Goal: Information Seeking & Learning: Find specific fact

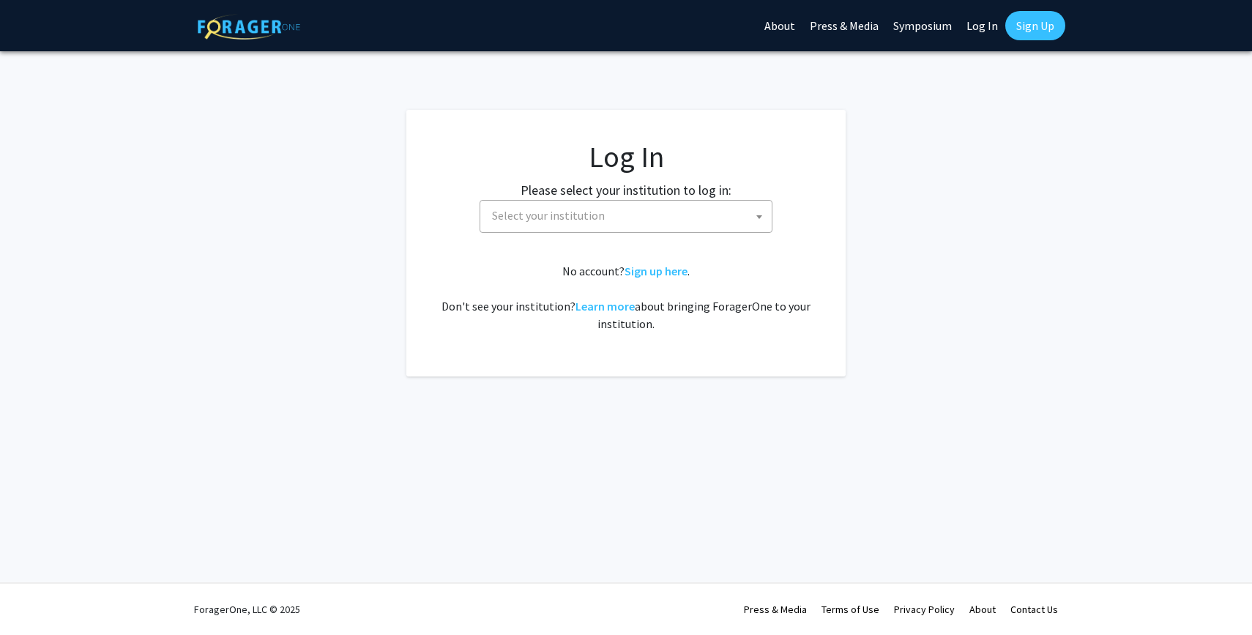
select select
click at [521, 217] on span "Select your institution" at bounding box center [548, 215] width 113 height 15
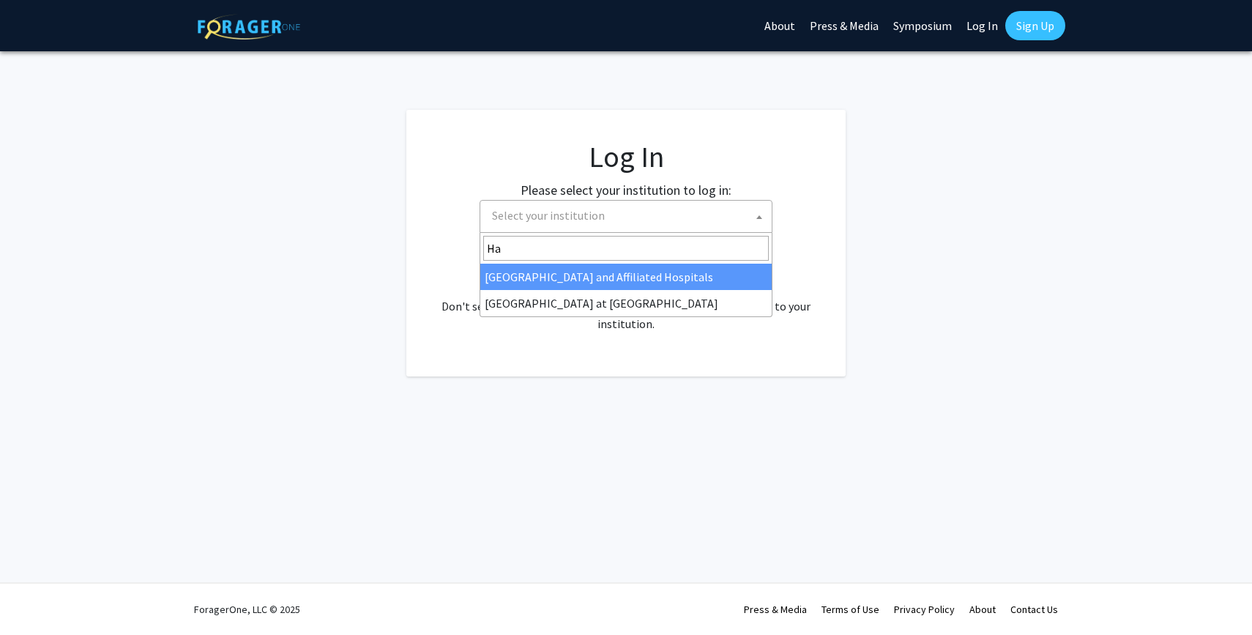
type input "H"
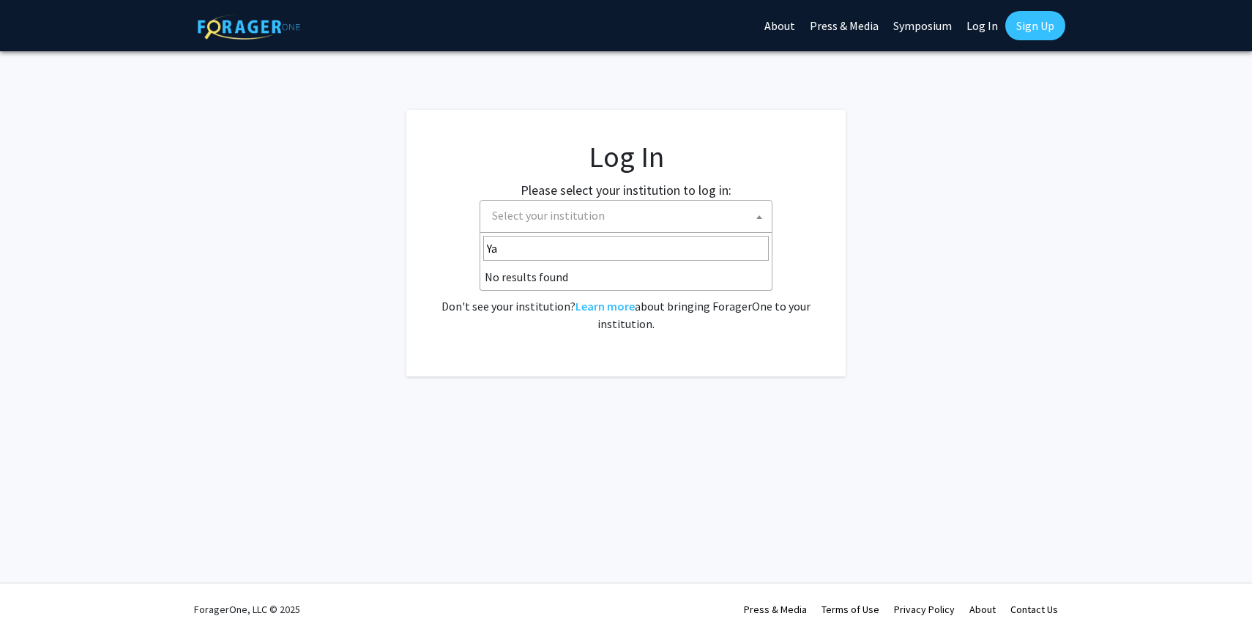
type input "Y"
type input "M"
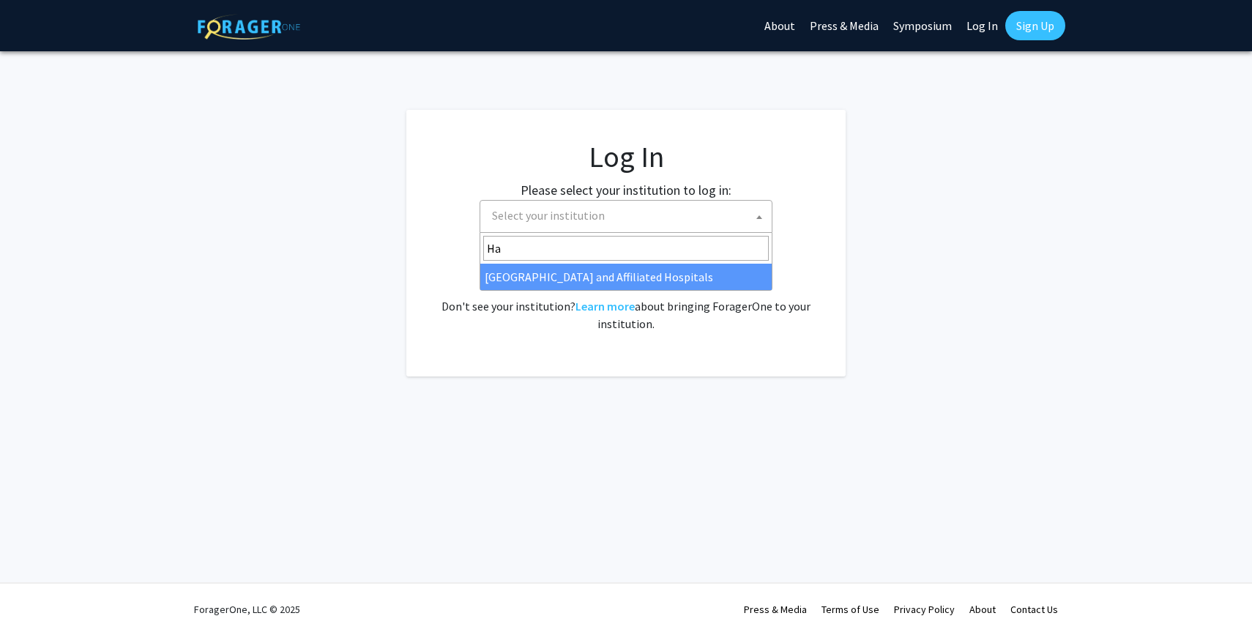
type input "H"
type input "E"
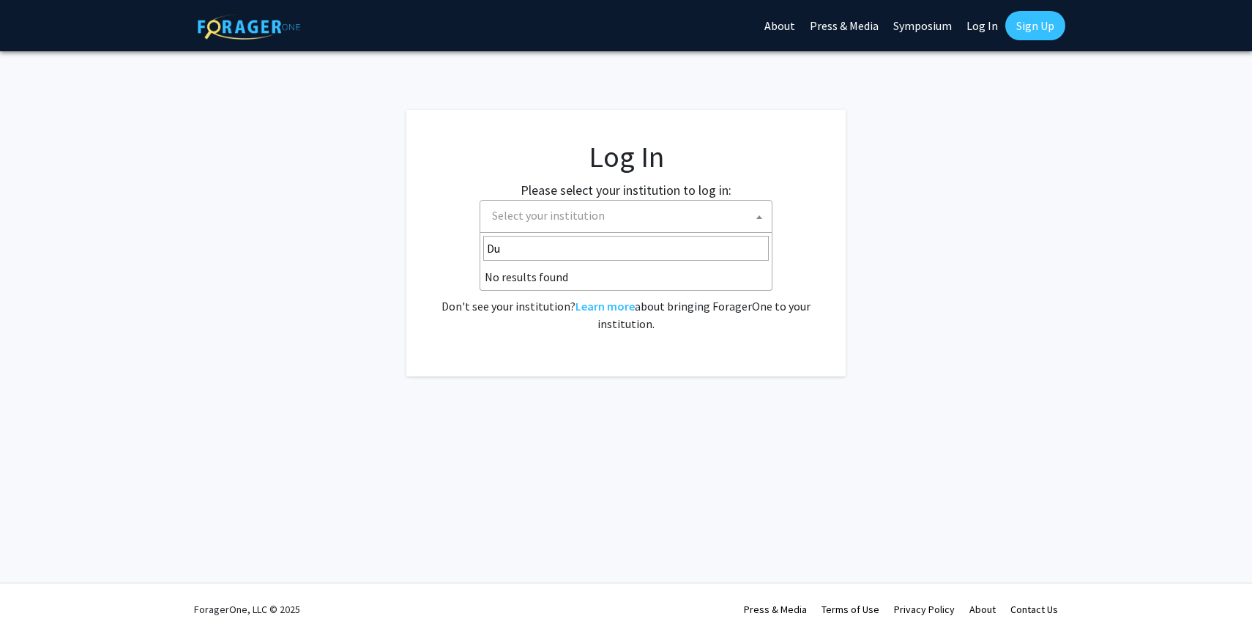
type input "D"
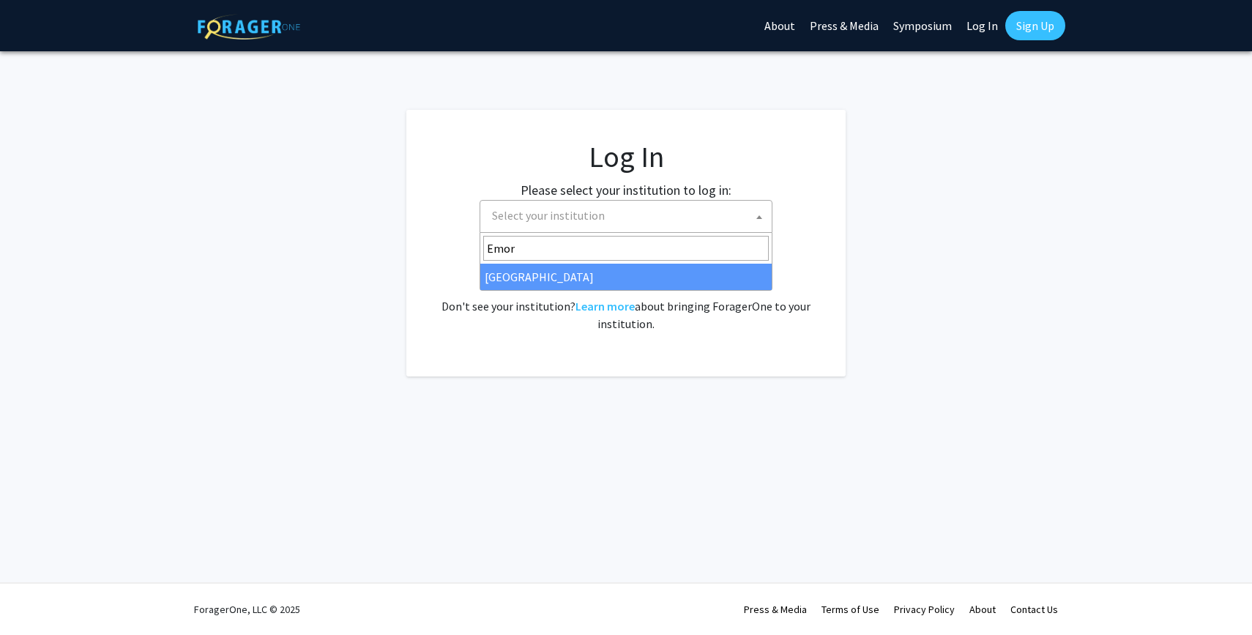
type input "Emor"
click at [579, 290] on span "Emor Emory University" at bounding box center [626, 262] width 293 height 58
select select "12"
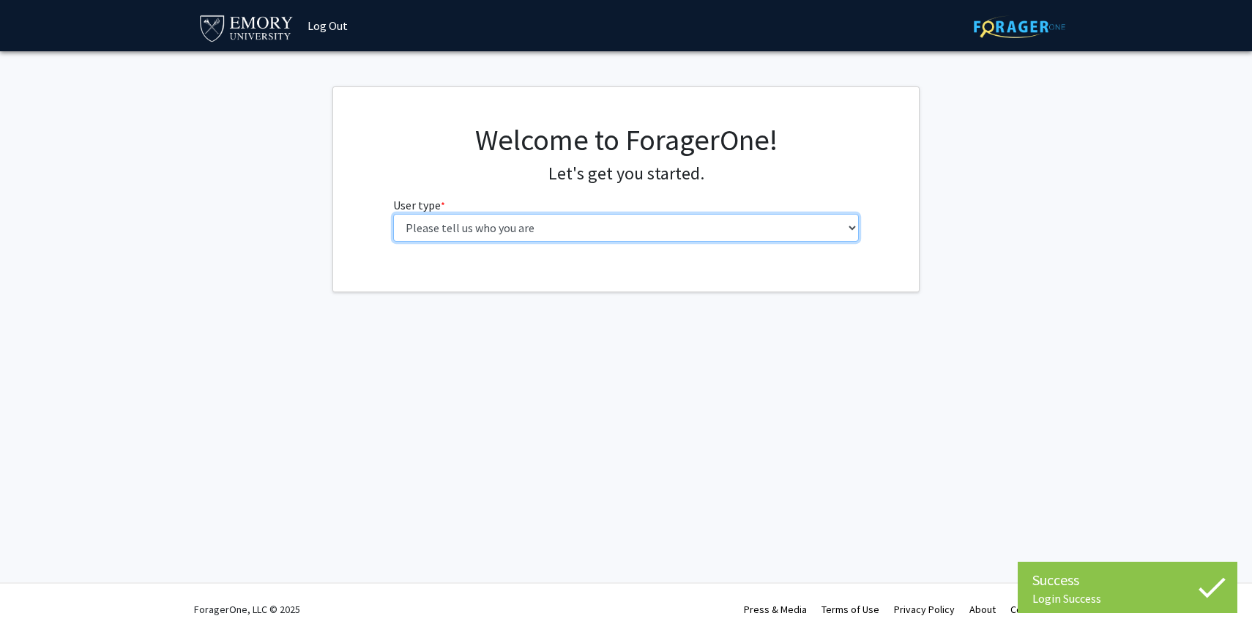
click at [600, 224] on select "Please tell us who you are Undergraduate Student Master's Student Doctoral Cand…" at bounding box center [626, 228] width 466 height 28
select select "1: undergrad"
click at [393, 214] on select "Please tell us who you are Undergraduate Student Master's Student Doctoral Cand…" at bounding box center [626, 228] width 466 height 28
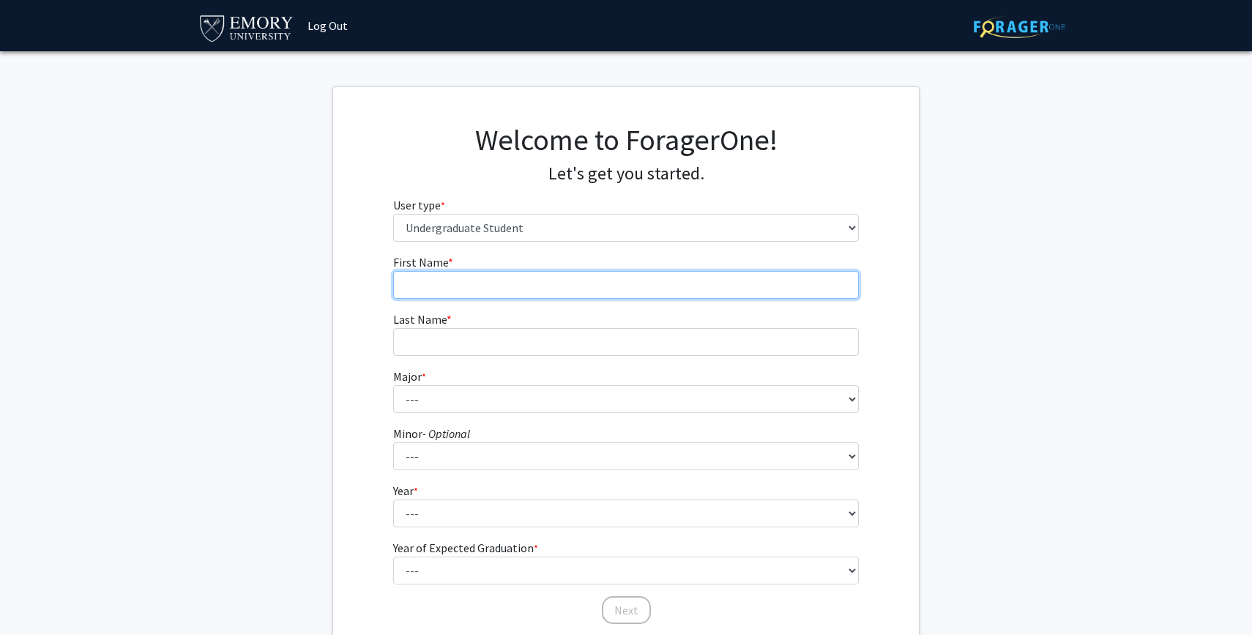
click at [702, 296] on input "First Name * required" at bounding box center [626, 285] width 466 height 28
type input "Yuyang"
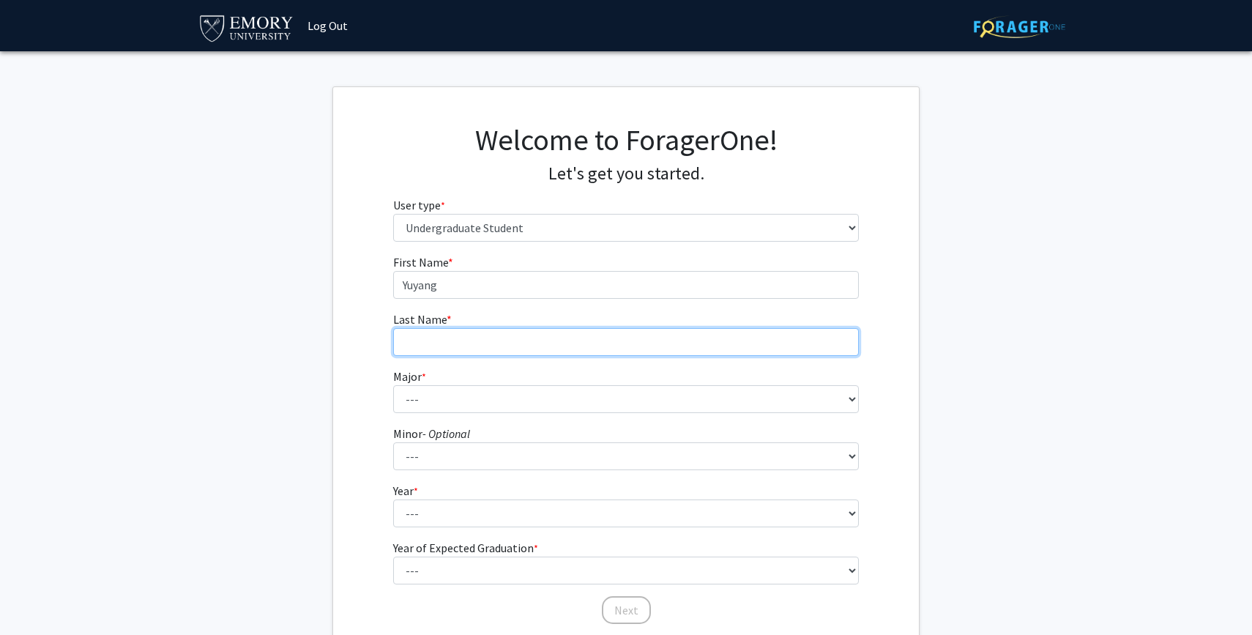
click at [586, 334] on input "Last Name * required" at bounding box center [626, 342] width 466 height 28
type input "Weng"
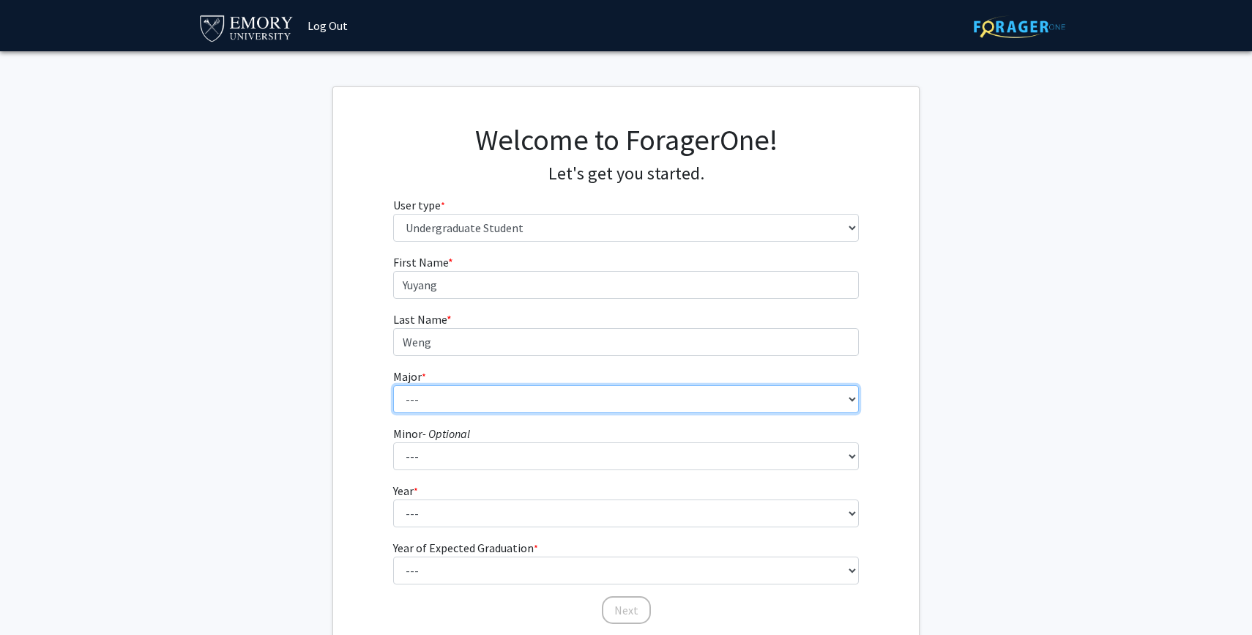
click at [530, 395] on select "--- Accounting African American Studies African Studies American Studies Analyt…" at bounding box center [626, 399] width 466 height 28
select select "75: 1035"
click at [393, 385] on select "--- Accounting African American Studies African Studies American Studies Analyt…" at bounding box center [626, 399] width 466 height 28
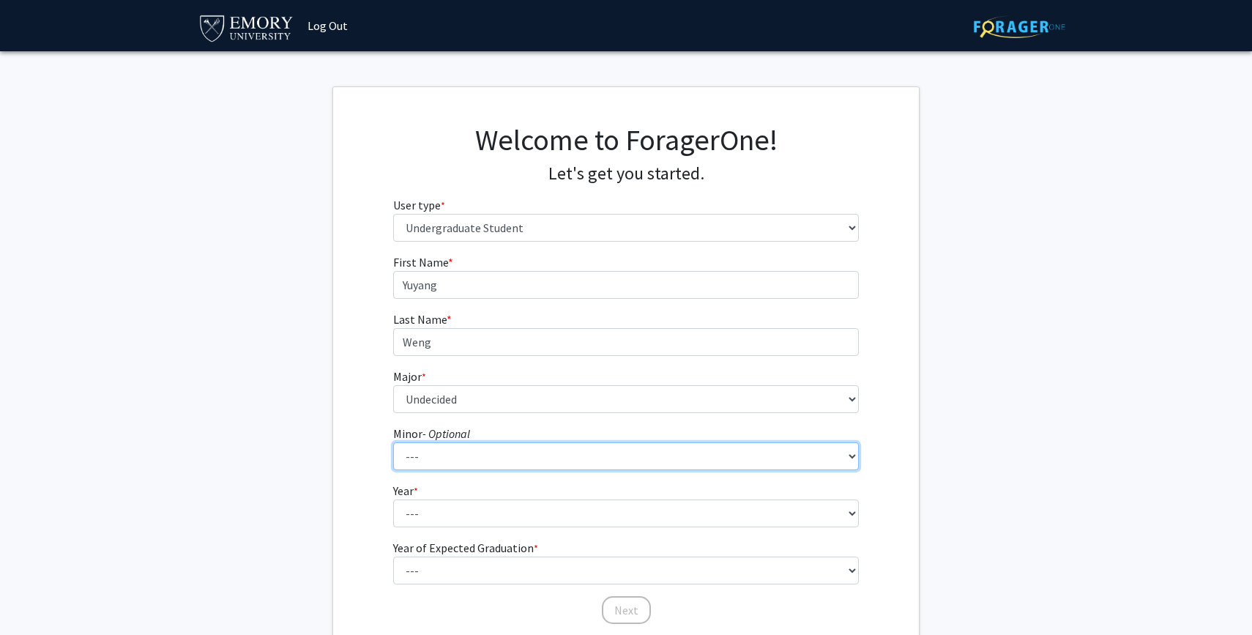
click at [610, 468] on select "--- African American Studies African Studies American Studies Ancient Mediterra…" at bounding box center [626, 456] width 466 height 28
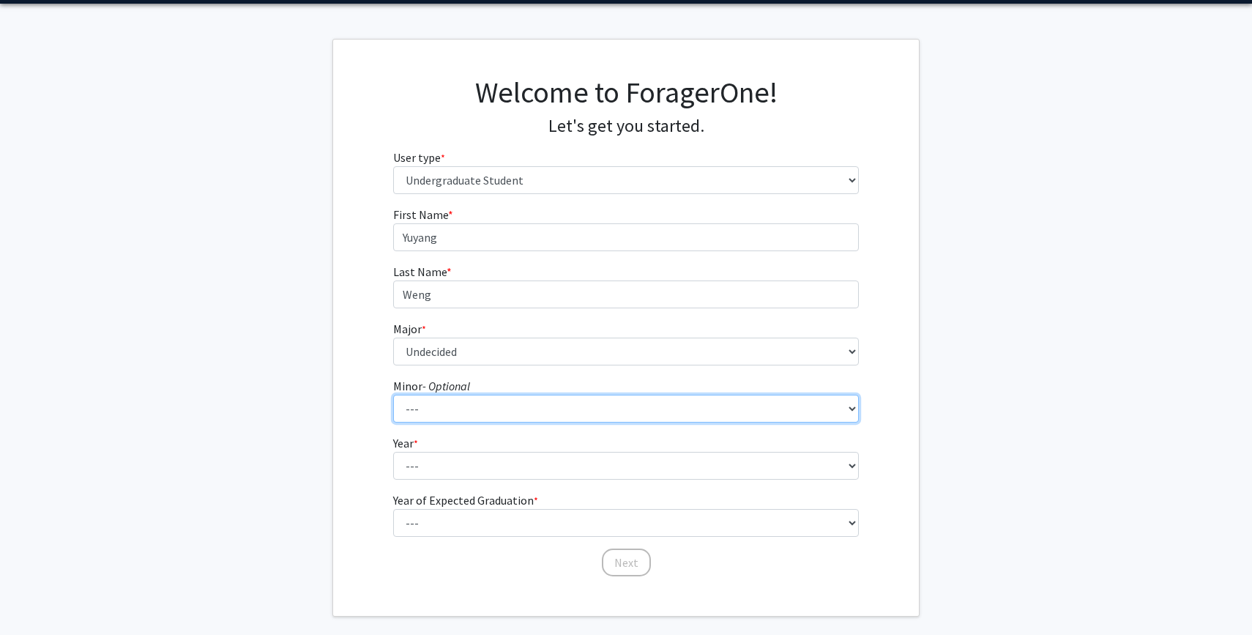
scroll to position [56, 0]
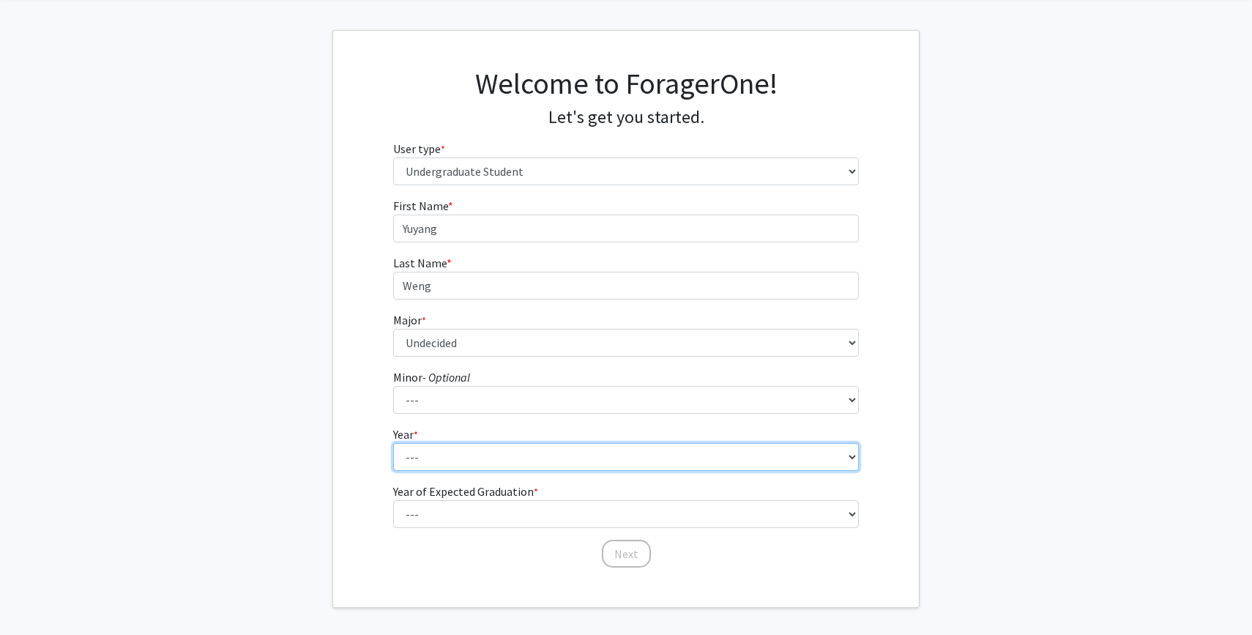
click at [764, 463] on select "--- First-year Sophomore Junior Senior Postbaccalaureate Certificate" at bounding box center [626, 457] width 466 height 28
select select "1: first-year"
click at [393, 443] on select "--- First-year Sophomore Junior Senior Postbaccalaureate Certificate" at bounding box center [626, 457] width 466 height 28
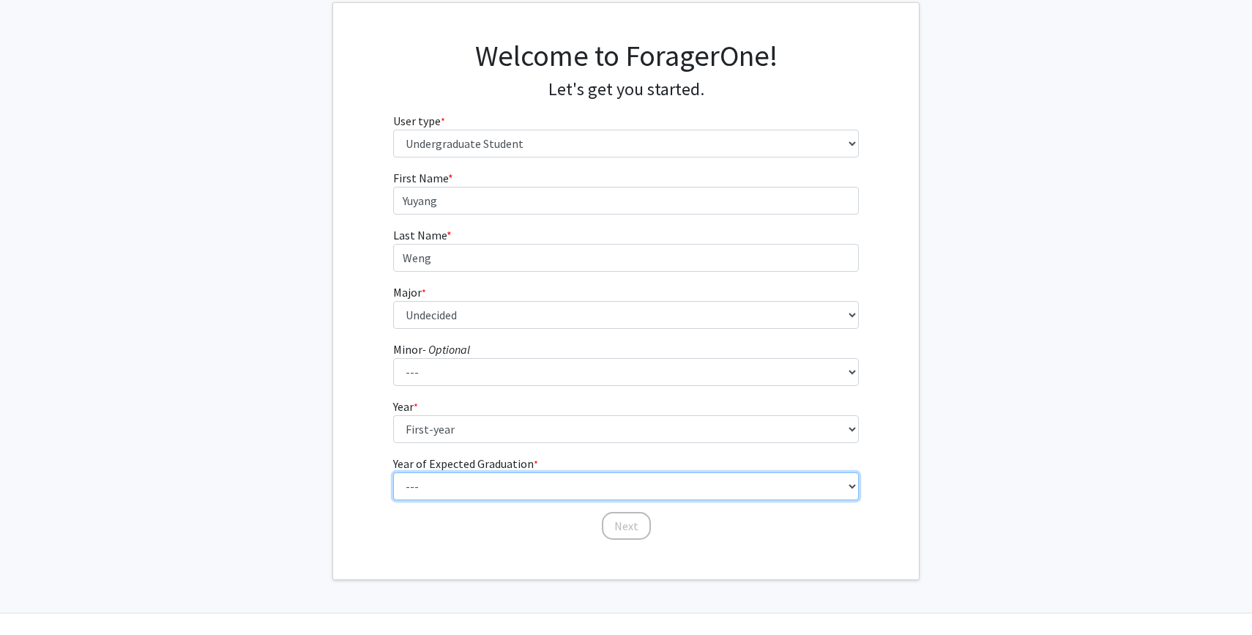
click at [813, 490] on select "--- 2025 2026 2027 2028 2029 2030 2031 2032 2033 2034" at bounding box center [626, 486] width 466 height 28
select select "5: 2029"
click at [393, 472] on select "--- 2025 2026 2027 2028 2029 2030 2031 2032 2033 2034" at bounding box center [626, 486] width 466 height 28
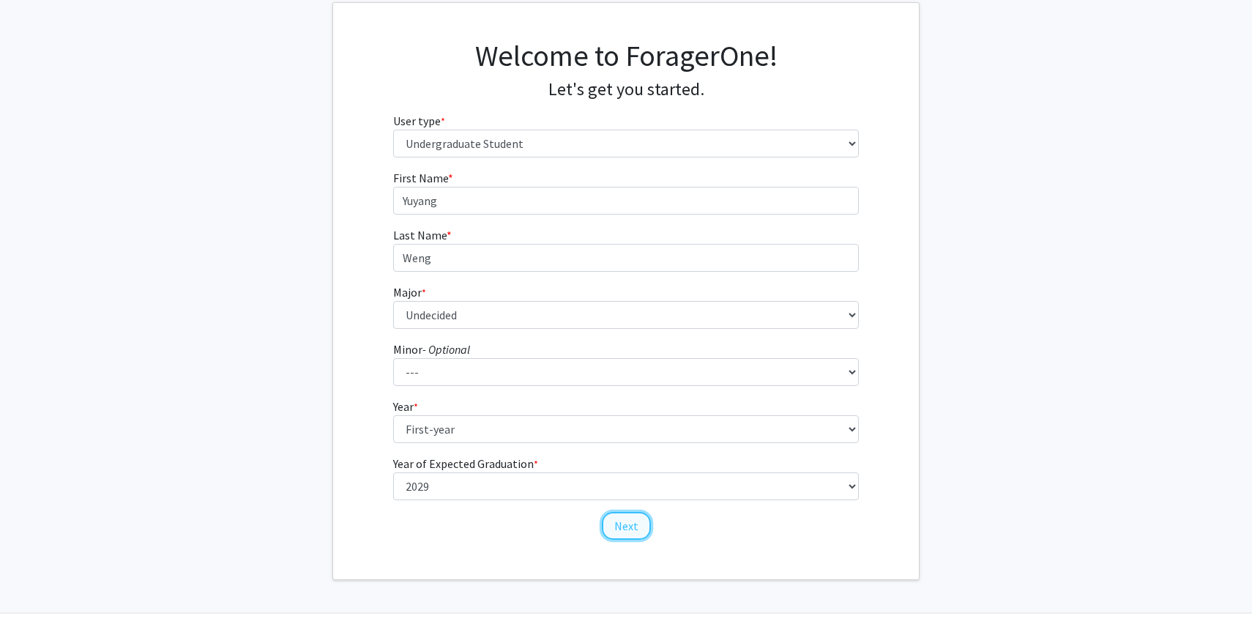
click at [624, 532] on button "Next" at bounding box center [626, 526] width 49 height 28
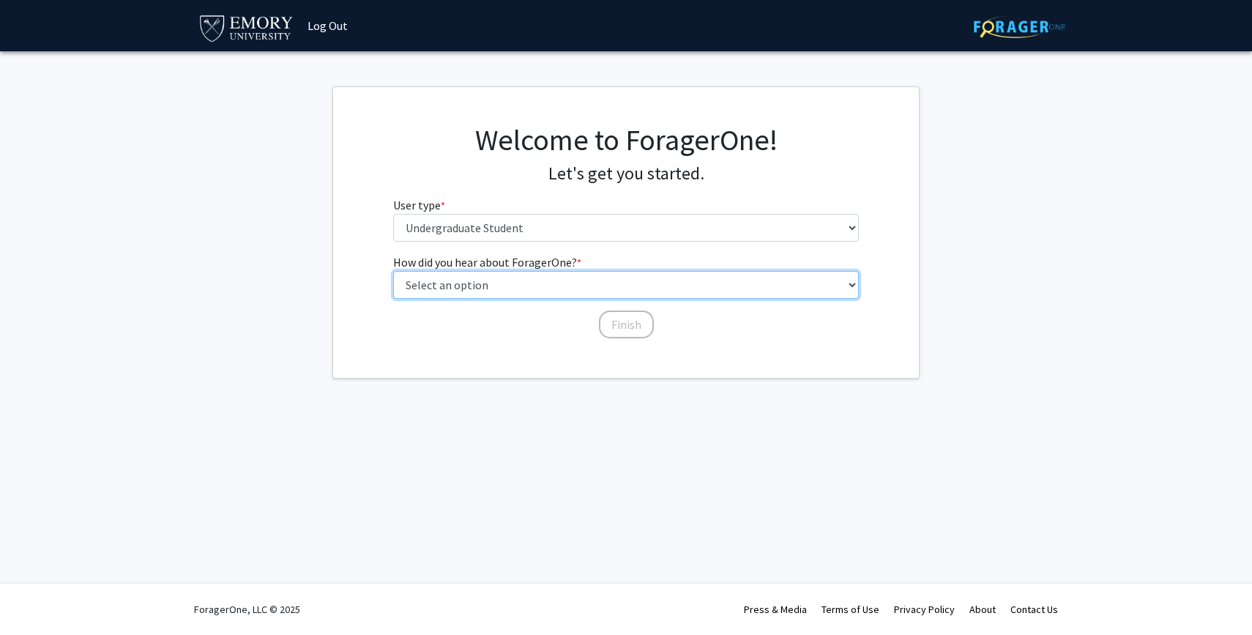
click at [594, 291] on select "Select an option Peer/student recommendation Faculty/staff recommendation Unive…" at bounding box center [626, 285] width 466 height 28
select select "3: university_website"
click at [393, 271] on select "Select an option Peer/student recommendation Faculty/staff recommendation Unive…" at bounding box center [626, 285] width 466 height 28
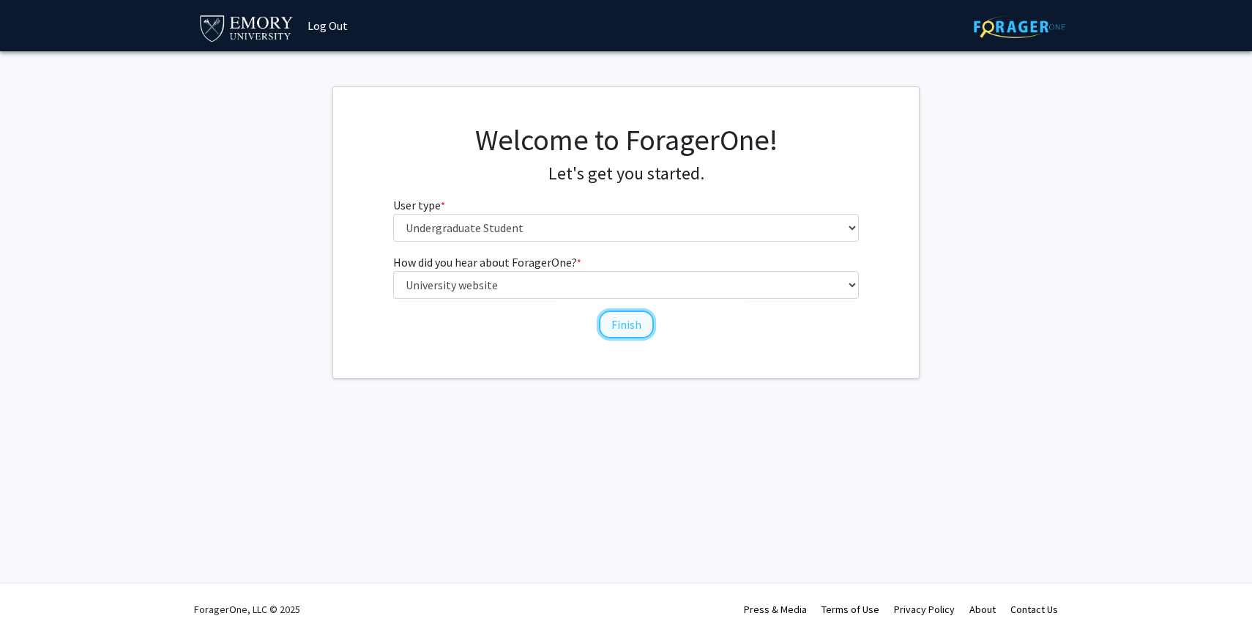
click at [627, 327] on button "Finish" at bounding box center [626, 324] width 55 height 28
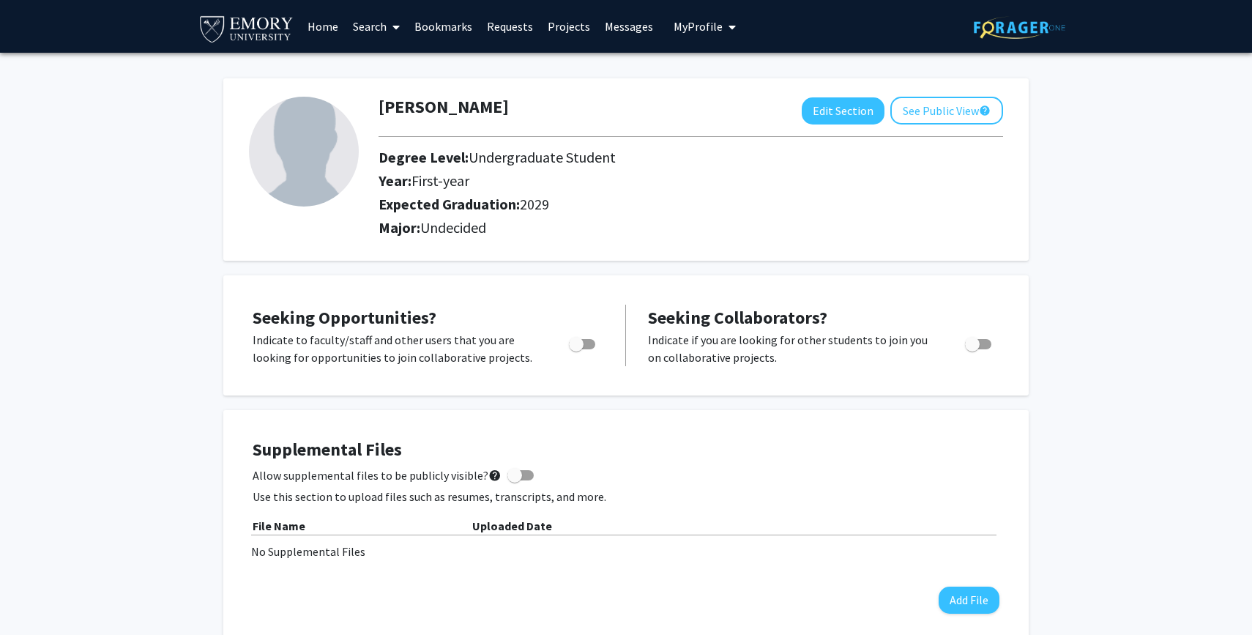
click at [510, 26] on link "Requests" at bounding box center [510, 26] width 61 height 51
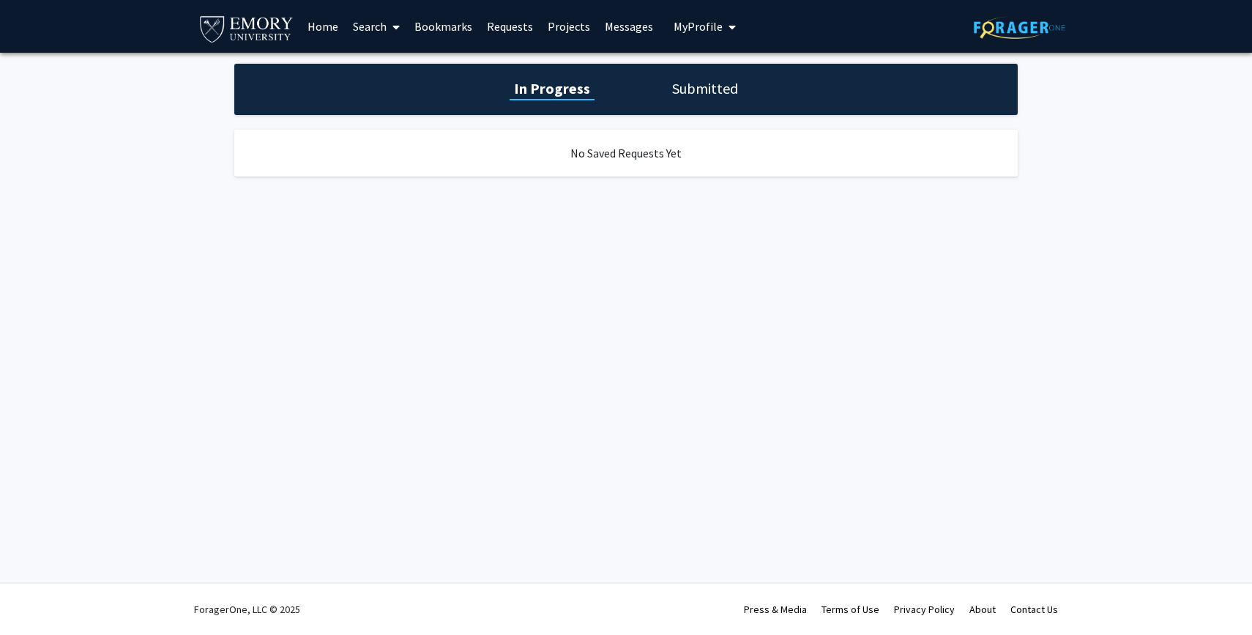
click at [546, 31] on link "Projects" at bounding box center [568, 26] width 57 height 51
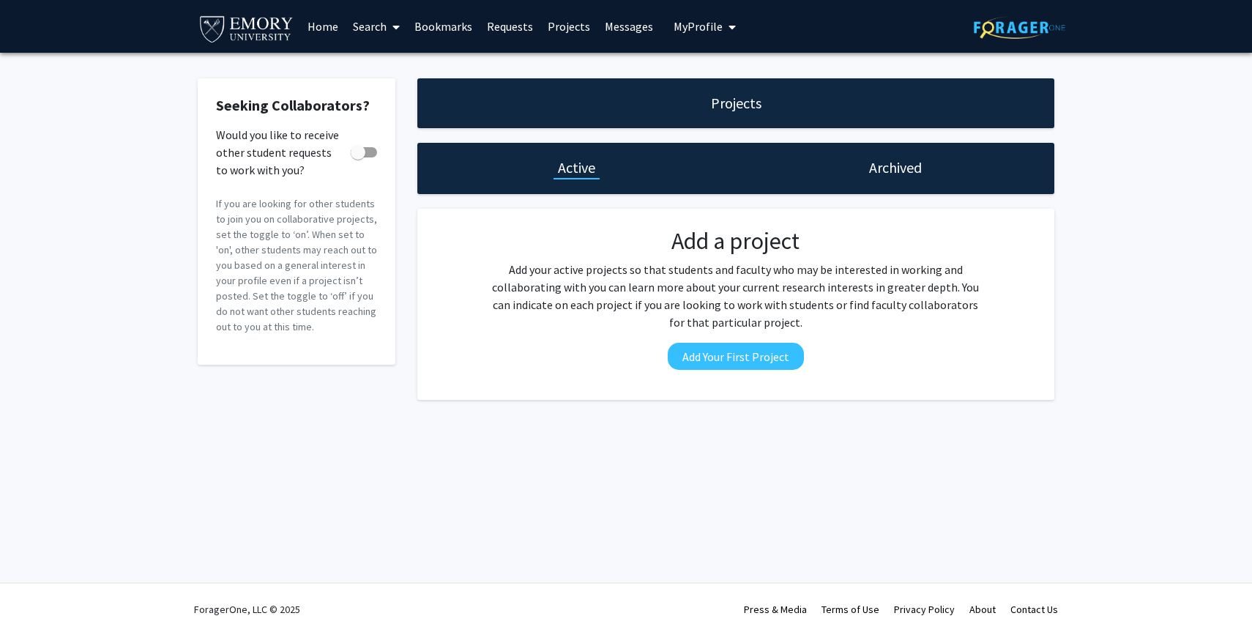
click at [321, 25] on link "Home" at bounding box center [322, 26] width 45 height 51
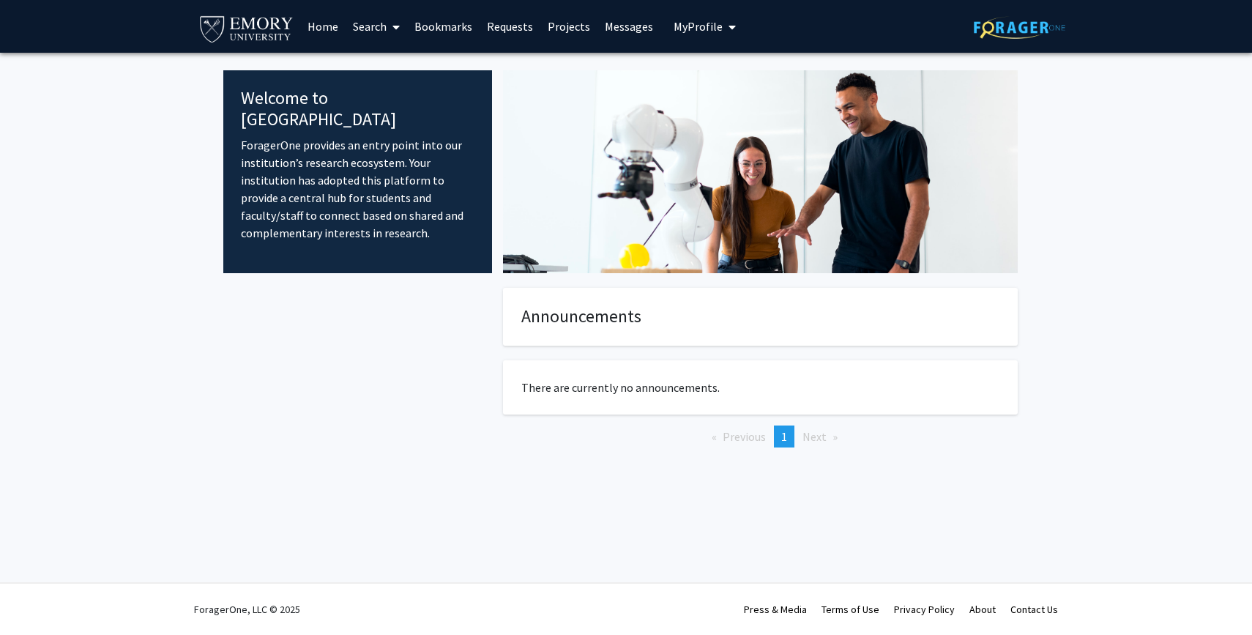
click at [378, 25] on link "Search" at bounding box center [376, 26] width 61 height 51
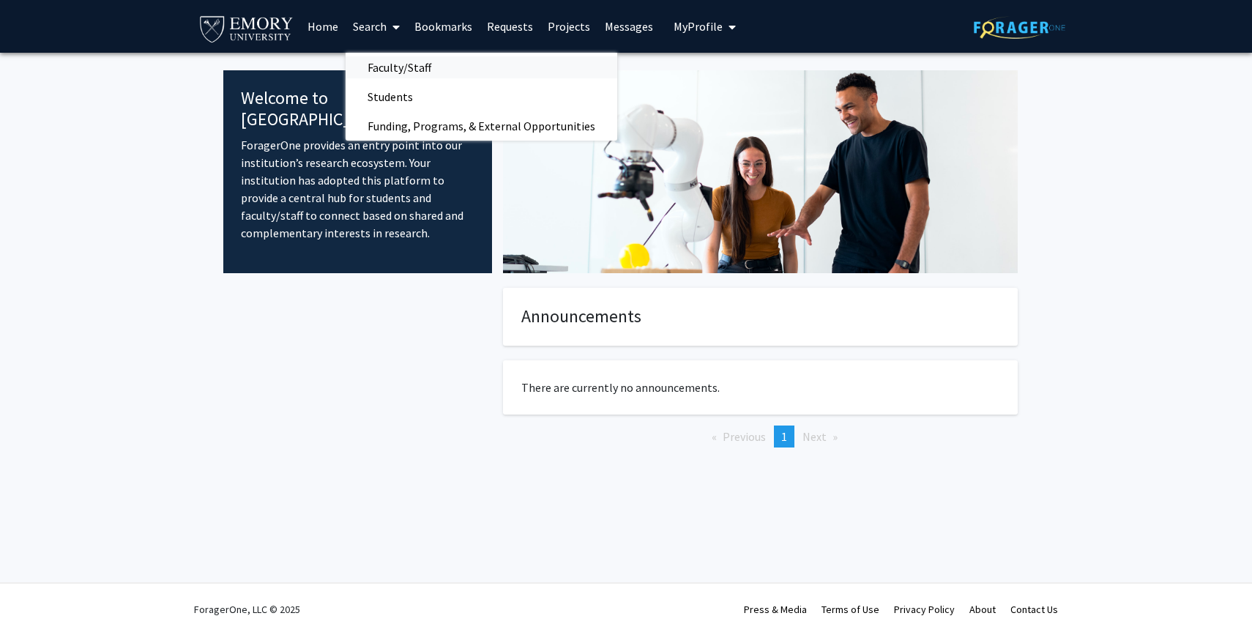
click at [429, 72] on span "Faculty/Staff" at bounding box center [400, 67] width 108 height 29
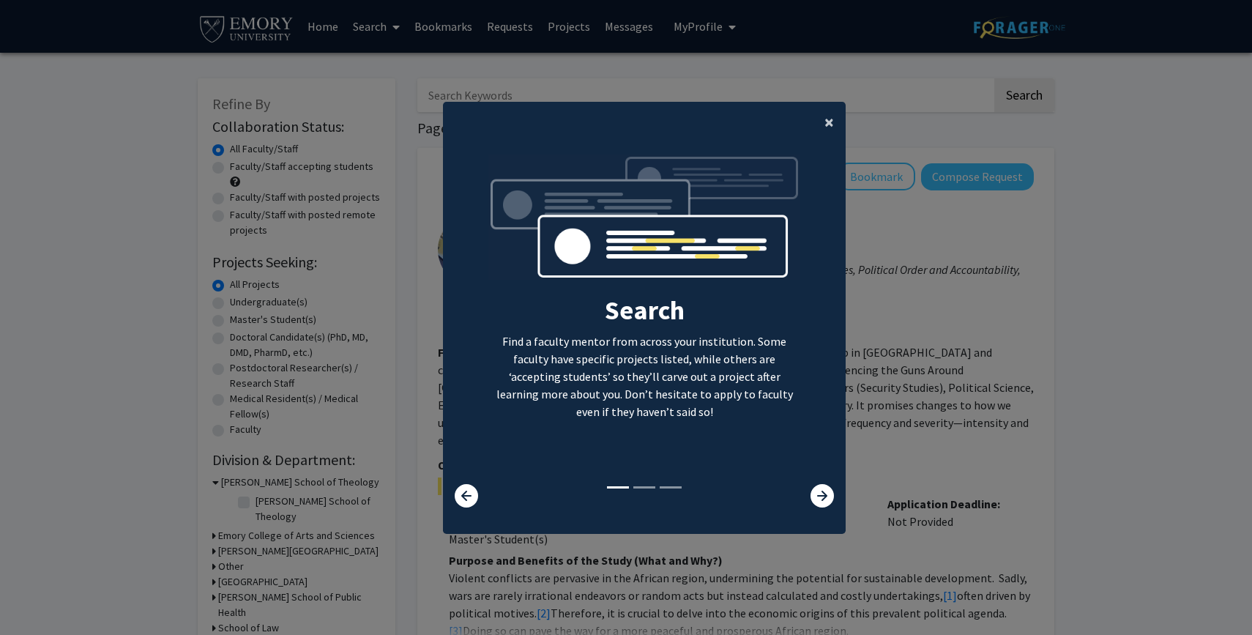
click at [832, 125] on span "×" at bounding box center [829, 122] width 10 height 23
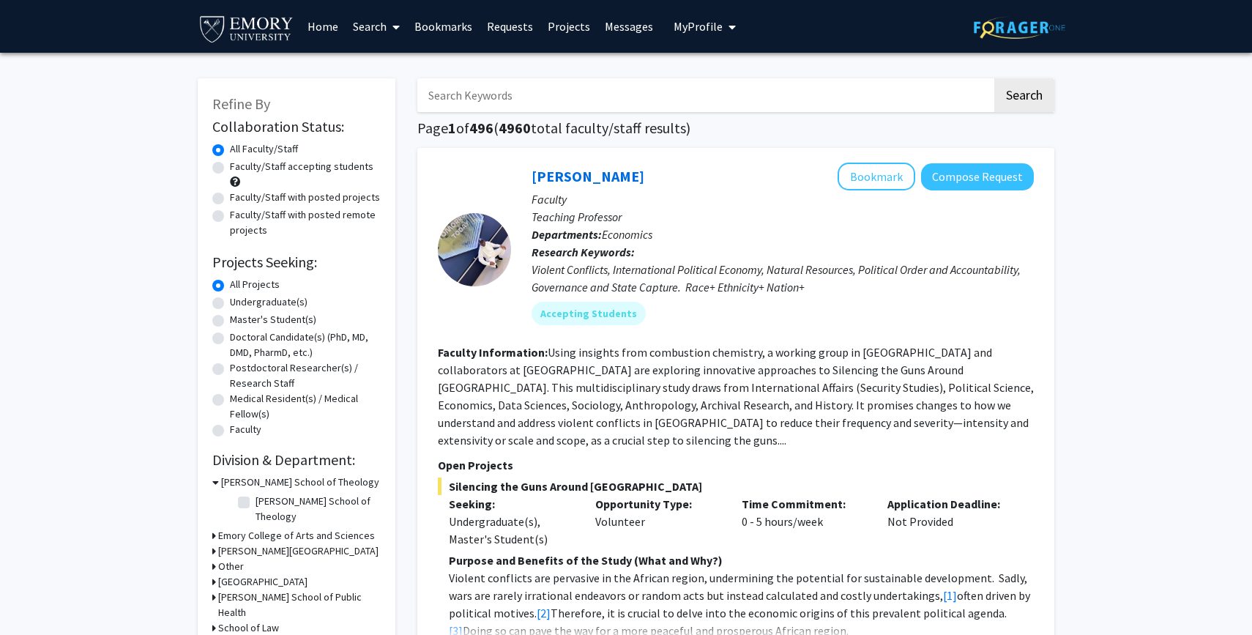
click at [545, 97] on input "Search Keywords" at bounding box center [704, 95] width 575 height 34
type input "sleep"
click at [994, 78] on button "Search" at bounding box center [1024, 95] width 60 height 34
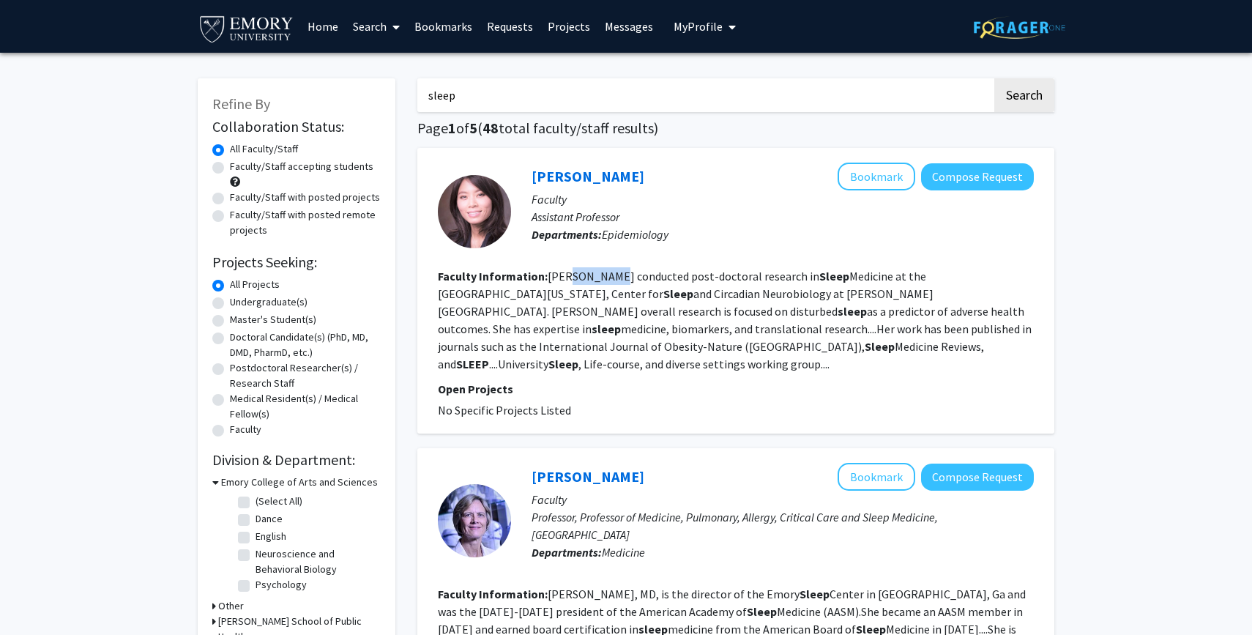
drag, startPoint x: 567, startPoint y: 276, endPoint x: 612, endPoint y: 278, distance: 45.4
click at [612, 278] on fg-read-more "[PERSON_NAME] conducted post-doctoral research in Sleep Medicine at the [GEOGRA…" at bounding box center [735, 320] width 594 height 102
click at [627, 278] on fg-read-more "[PERSON_NAME] conducted post-doctoral research in Sleep Medicine at the [GEOGRA…" at bounding box center [735, 320] width 594 height 102
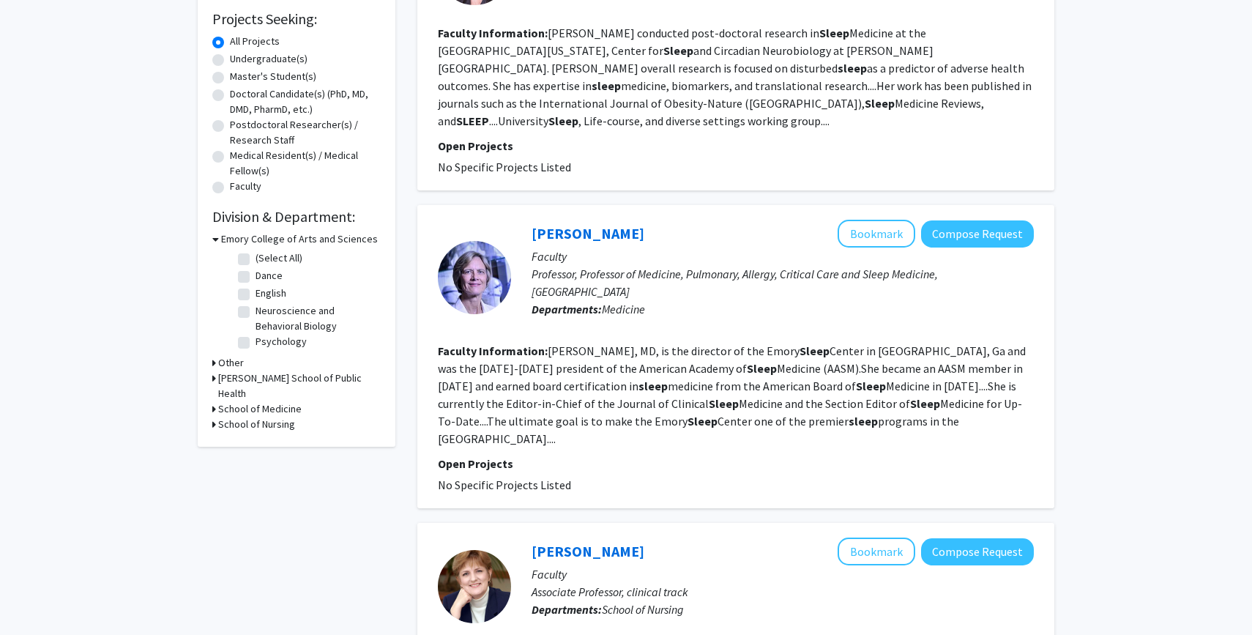
scroll to position [248, 0]
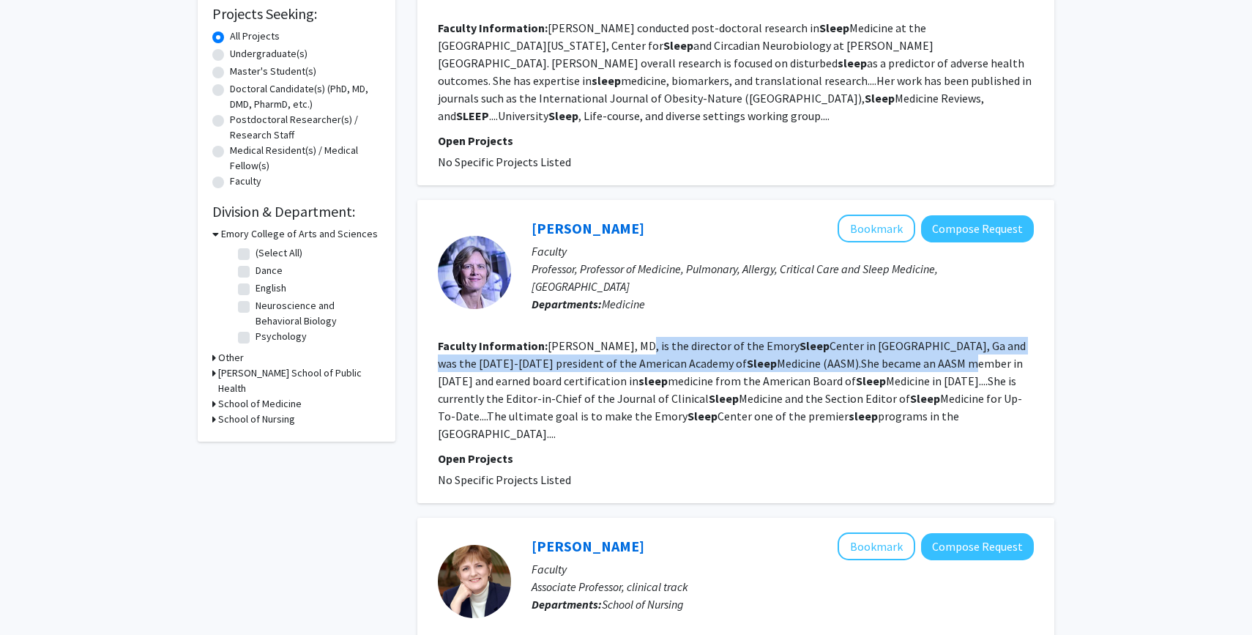
drag, startPoint x: 624, startPoint y: 324, endPoint x: 802, endPoint y: 350, distance: 179.7
click at [802, 350] on fg-read-more "[PERSON_NAME], MD, is the director of the Emory Sleep Center in [GEOGRAPHIC_DAT…" at bounding box center [732, 389] width 588 height 102
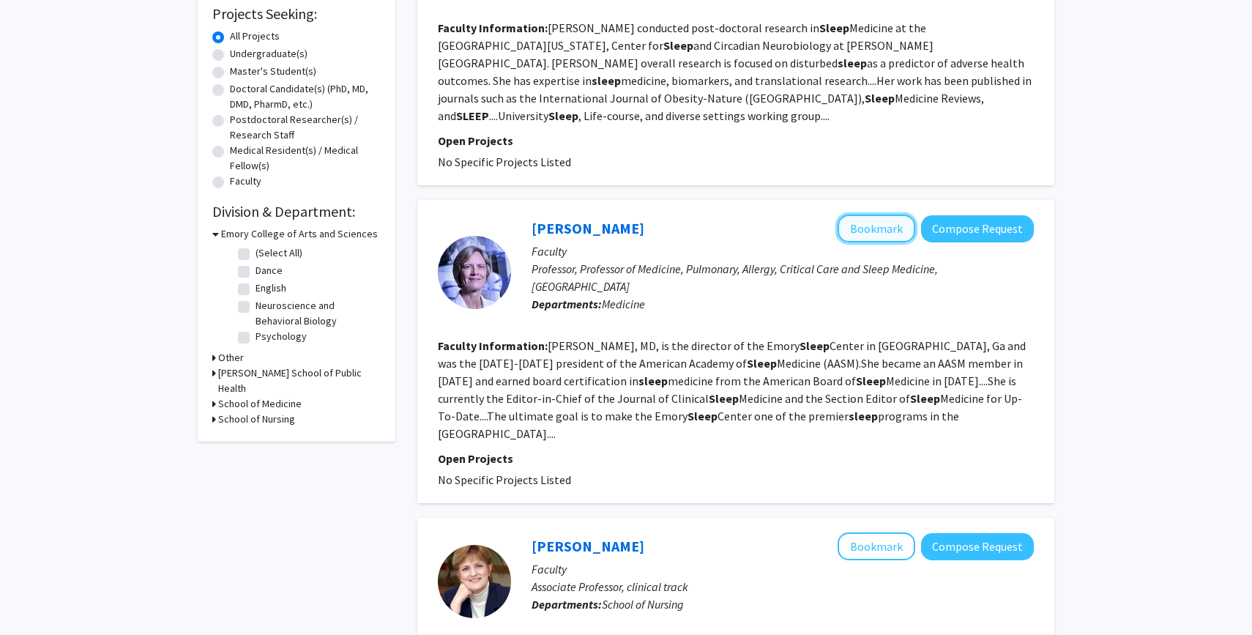
click at [870, 215] on button "Bookmark" at bounding box center [877, 229] width 78 height 28
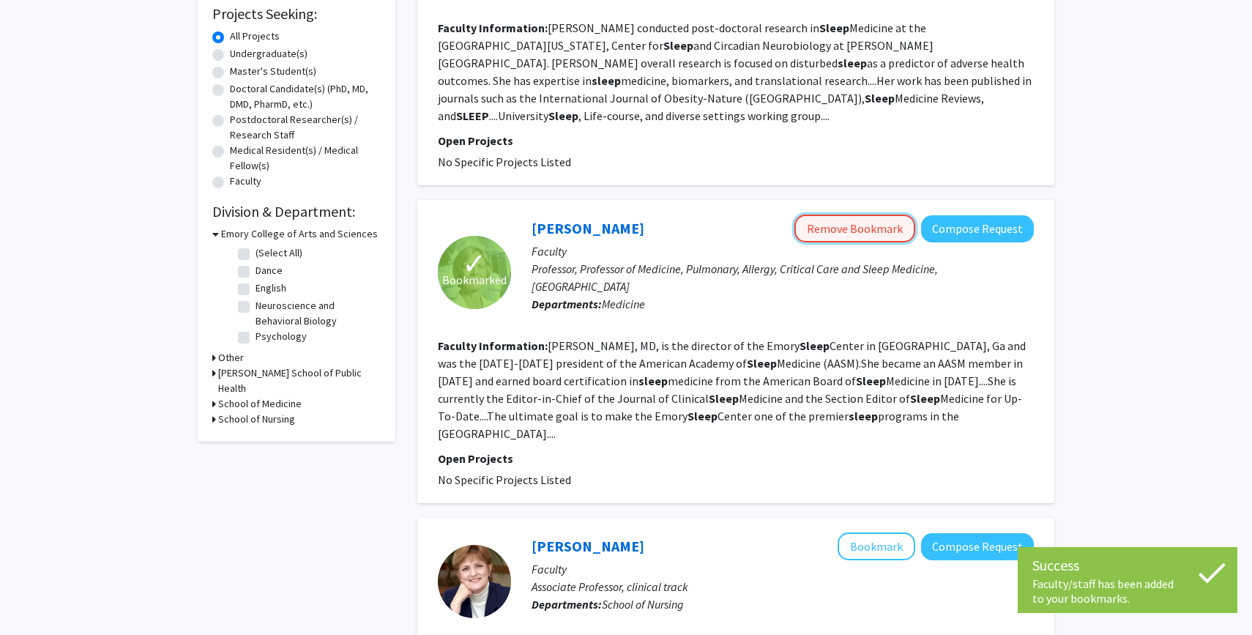
click at [857, 215] on button "Remove Bookmark" at bounding box center [854, 229] width 121 height 28
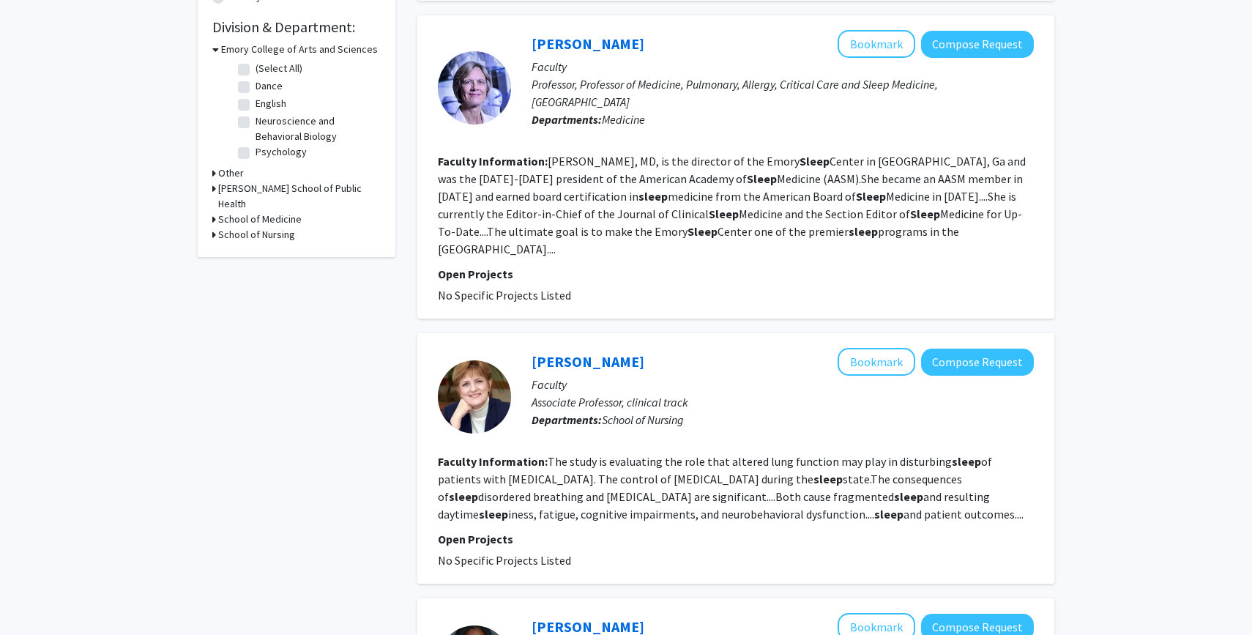
scroll to position [427, 0]
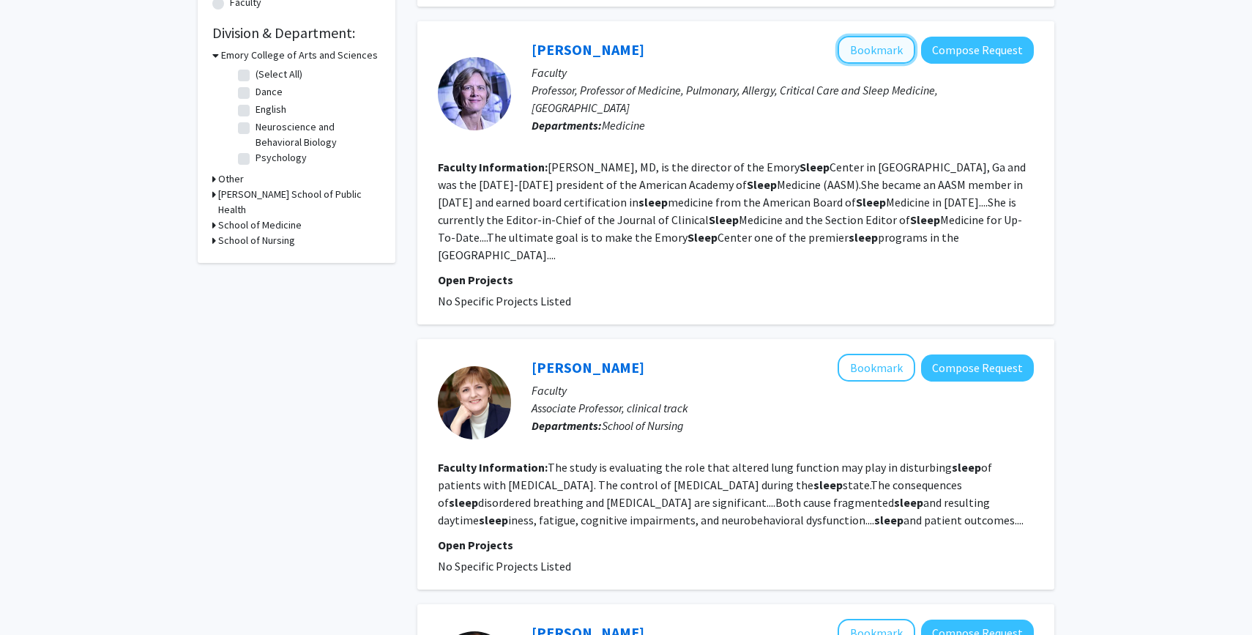
click at [871, 40] on button "Bookmark" at bounding box center [877, 50] width 78 height 28
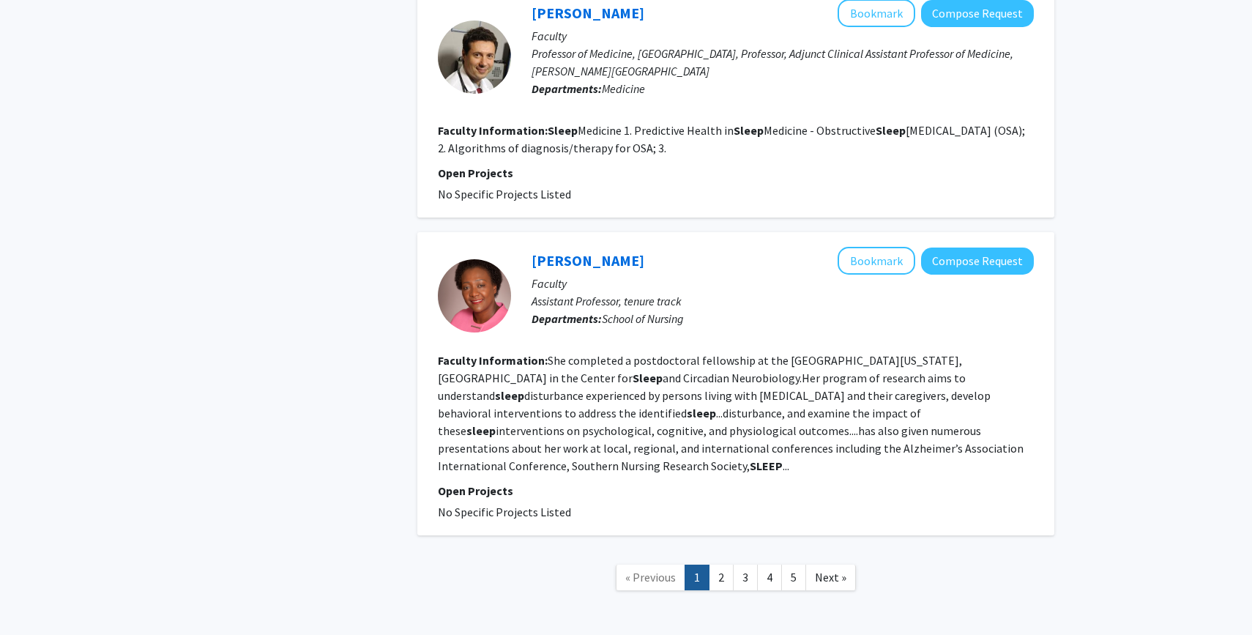
scroll to position [2504, 0]
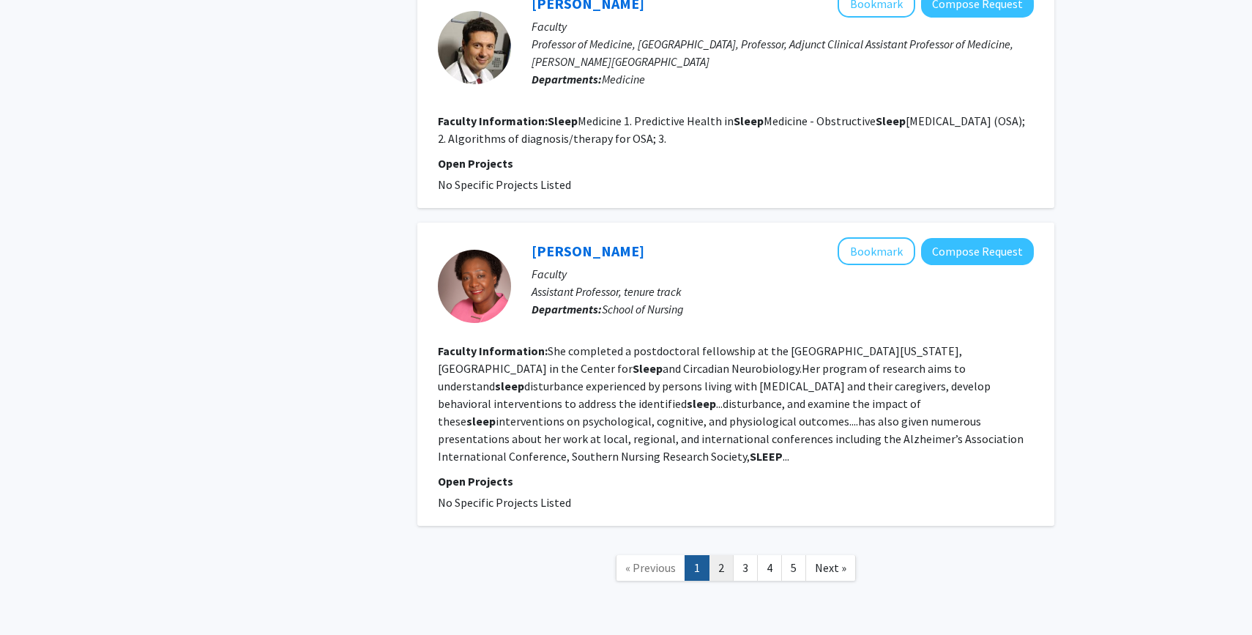
click at [727, 555] on link "2" at bounding box center [721, 568] width 25 height 26
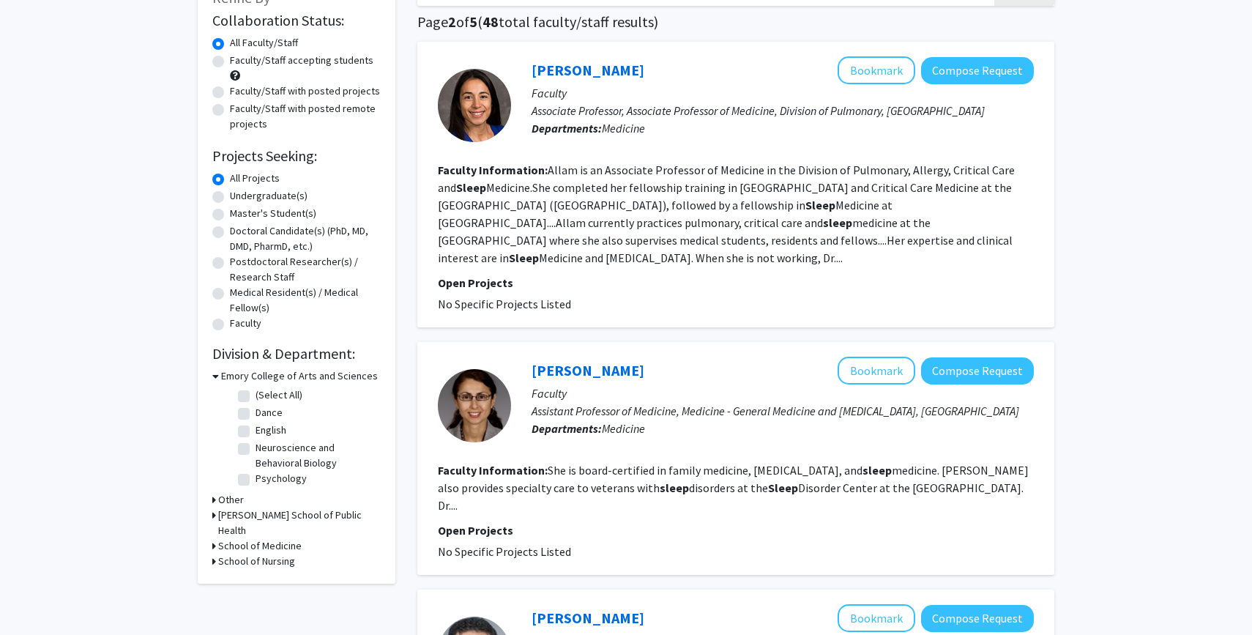
scroll to position [37, 0]
